Goal: Transaction & Acquisition: Purchase product/service

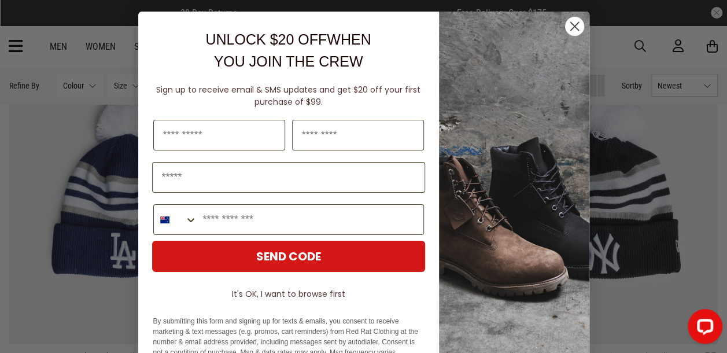
click at [571, 28] on icon "Close dialog" at bounding box center [575, 27] width 8 height 8
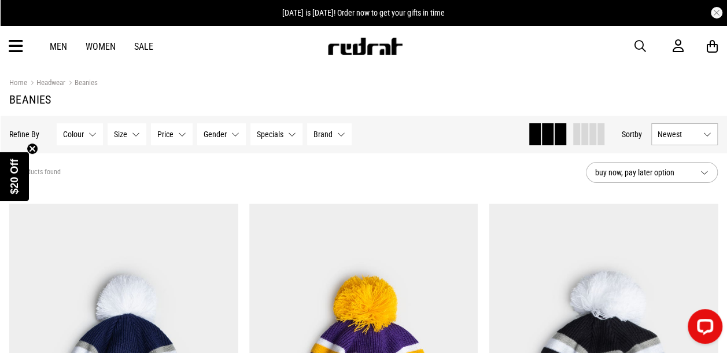
click at [108, 42] on link "Women" at bounding box center [101, 46] width 30 height 11
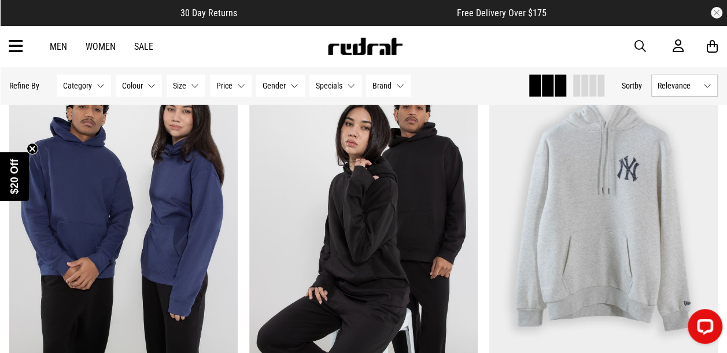
scroll to position [1786, 0]
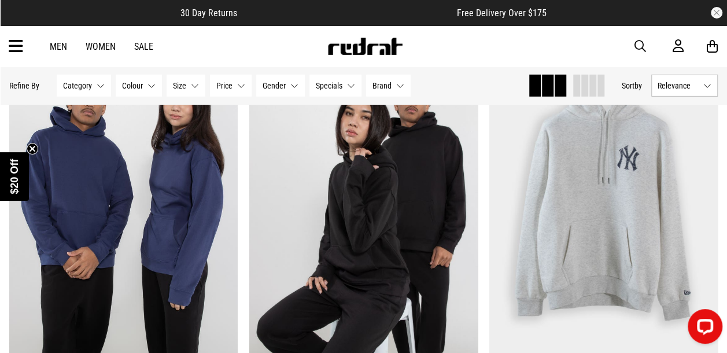
click at [147, 49] on link "Sale" at bounding box center [143, 46] width 19 height 11
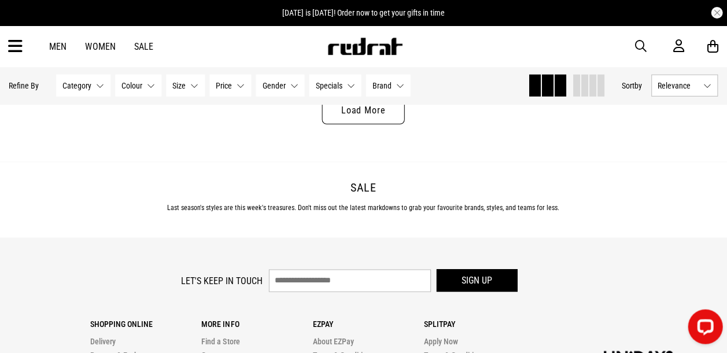
scroll to position [3410, 0]
click at [380, 122] on link "Load More" at bounding box center [363, 111] width 82 height 28
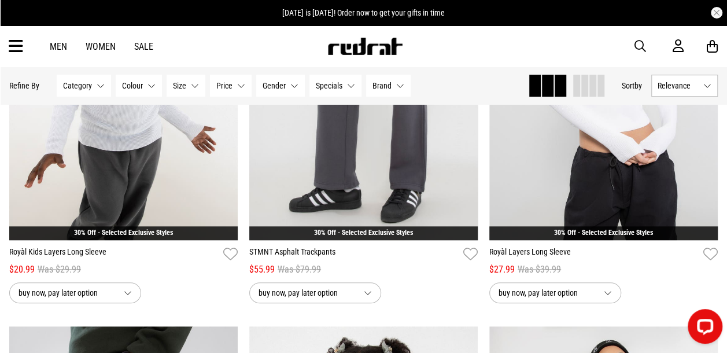
scroll to position [4755, 0]
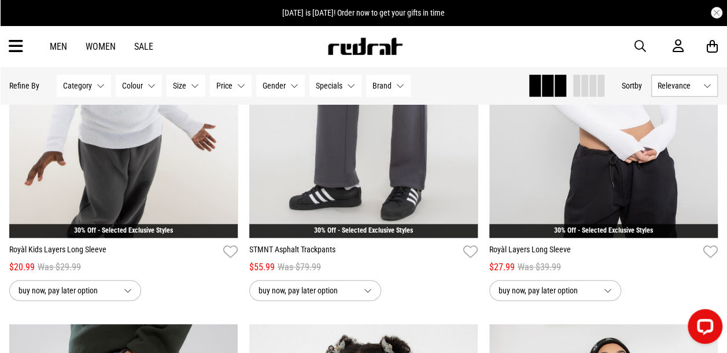
click at [14, 46] on icon at bounding box center [16, 46] width 14 height 19
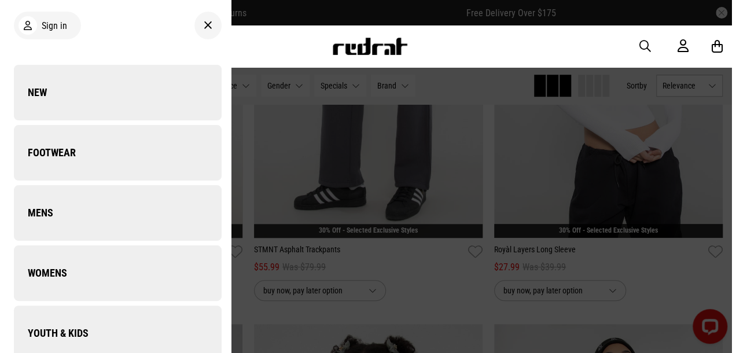
scroll to position [4799, 0]
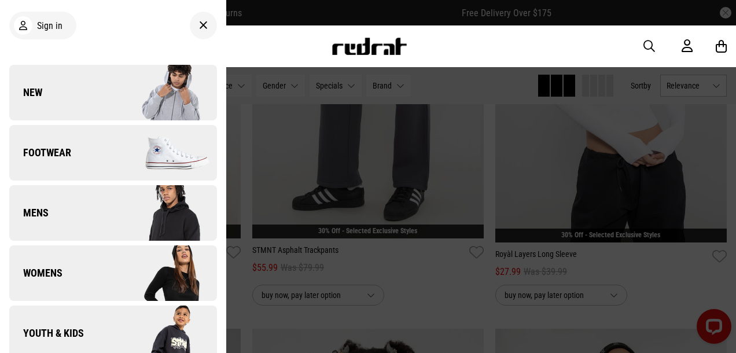
click at [70, 149] on span "Footwear" at bounding box center [40, 153] width 62 height 14
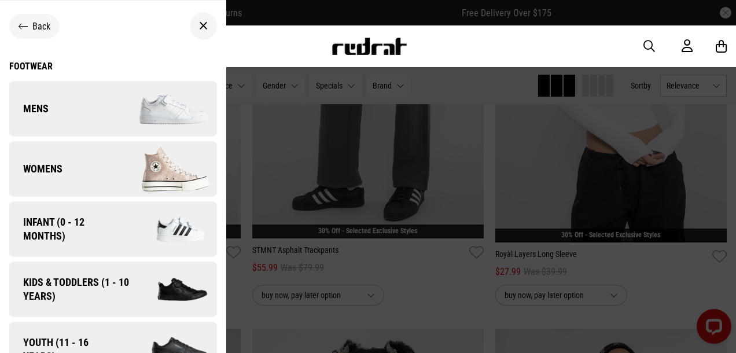
click at [70, 149] on link "Womens" at bounding box center [113, 169] width 208 height 56
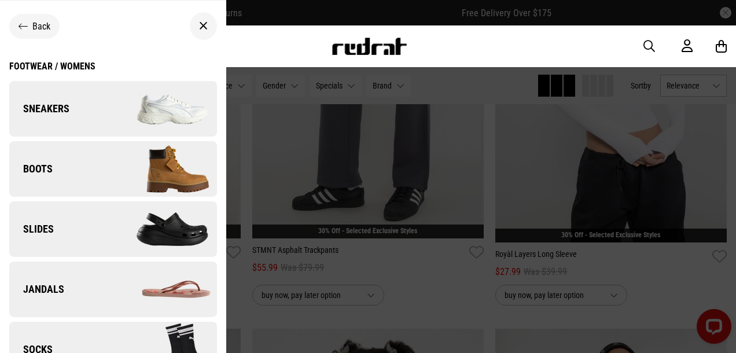
click at [83, 177] on link "Boots" at bounding box center [113, 169] width 208 height 56
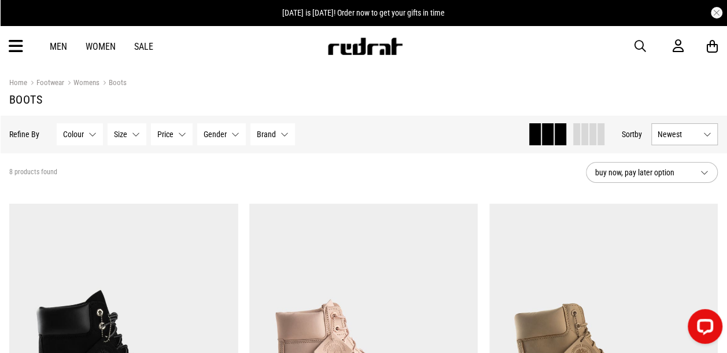
click at [12, 46] on icon at bounding box center [16, 46] width 14 height 19
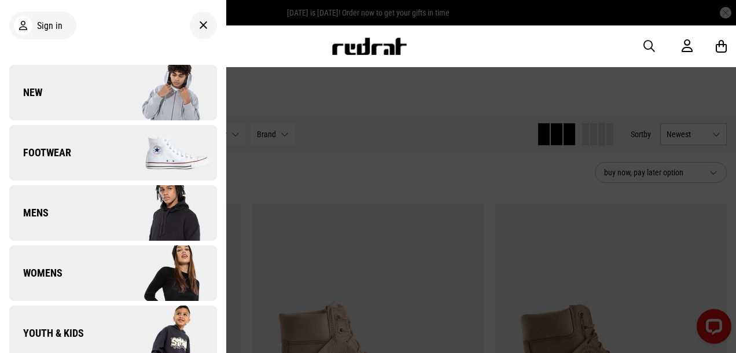
click at [87, 167] on link "Footwear" at bounding box center [113, 153] width 208 height 56
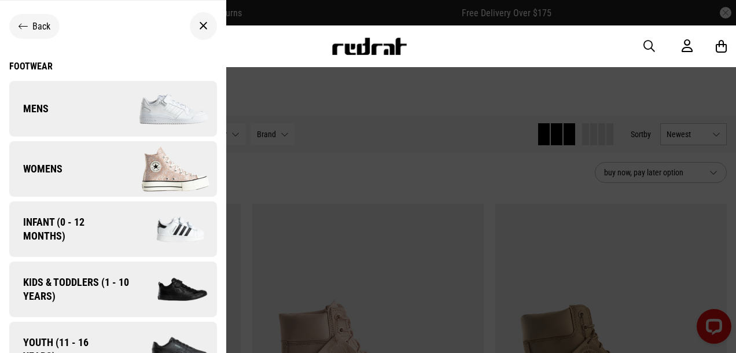
click at [87, 167] on link "Womens" at bounding box center [113, 169] width 208 height 56
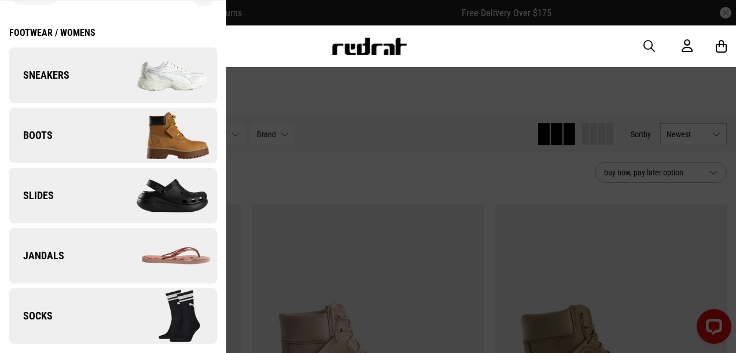
scroll to position [38, 0]
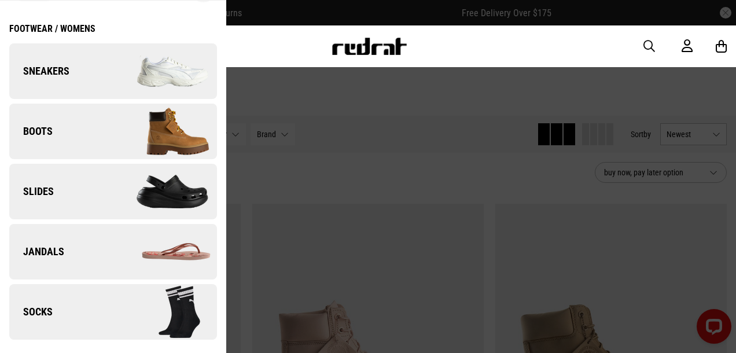
click at [100, 79] on link "Sneakers" at bounding box center [113, 71] width 208 height 56
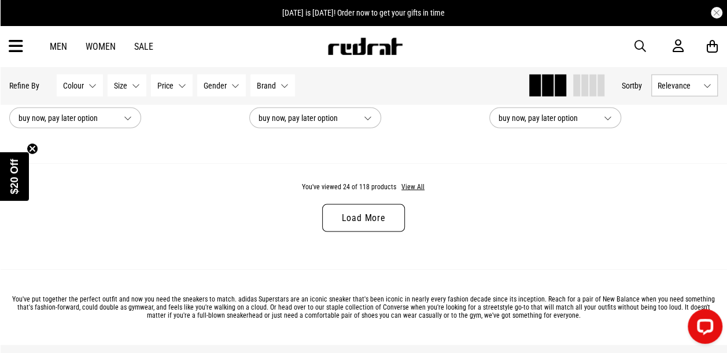
scroll to position [3306, 0]
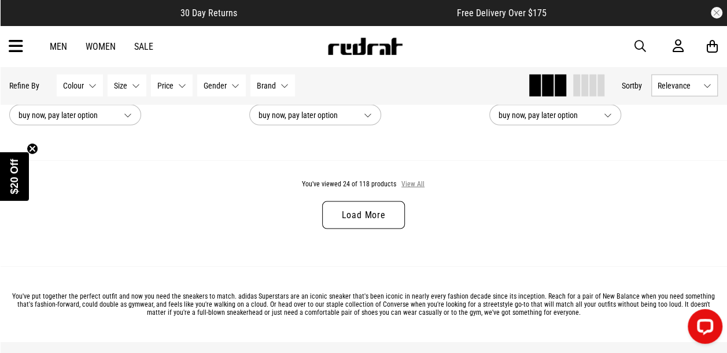
click at [409, 189] on button "View All" at bounding box center [413, 184] width 24 height 10
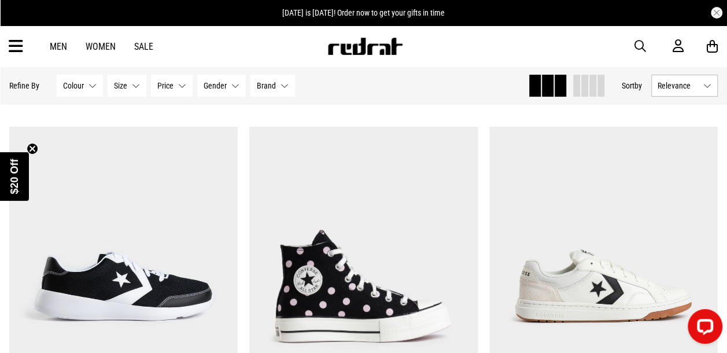
scroll to position [4552, 0]
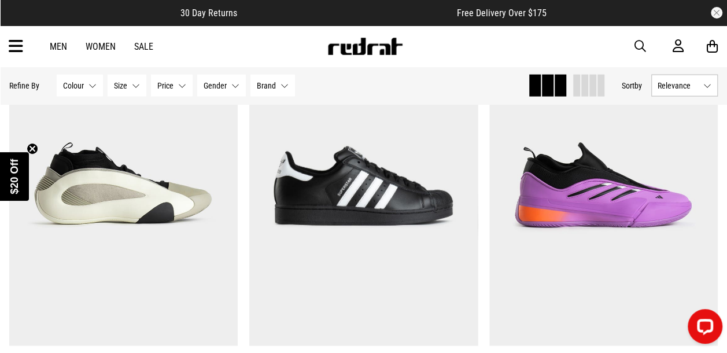
scroll to position [7907, 0]
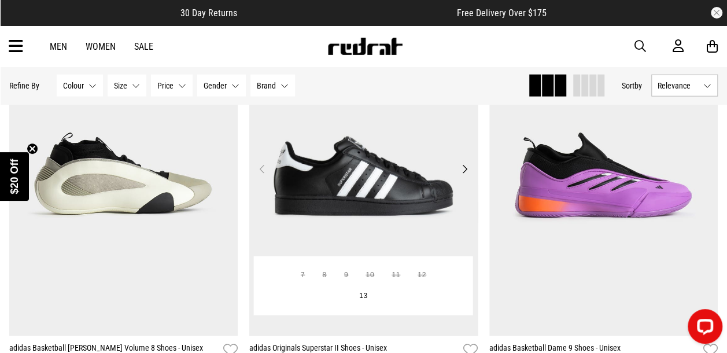
click at [409, 189] on img at bounding box center [363, 176] width 229 height 320
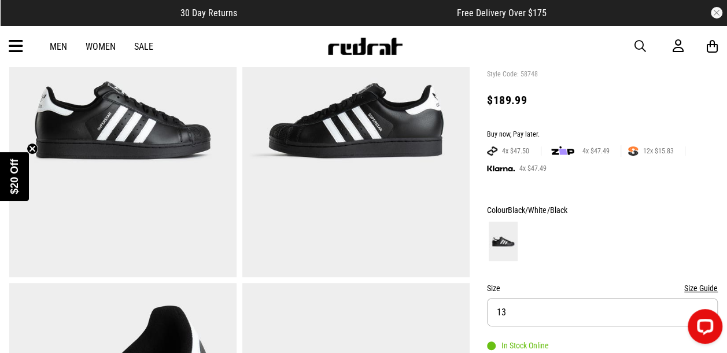
scroll to position [183, 0]
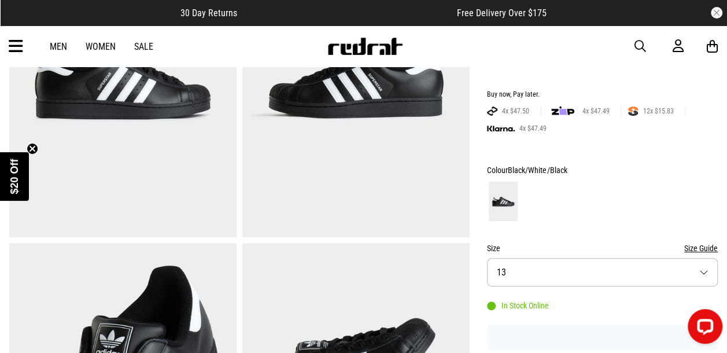
click at [605, 273] on button "Size 13" at bounding box center [602, 272] width 231 height 28
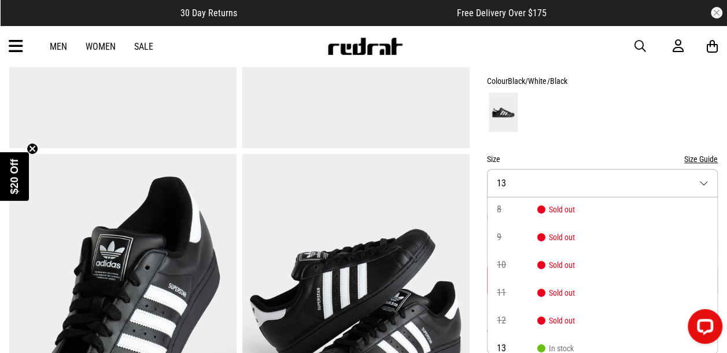
scroll to position [0, 0]
